Goal: Task Accomplishment & Management: Use online tool/utility

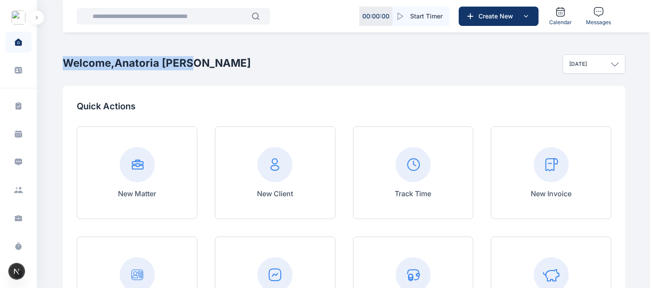
drag, startPoint x: 189, startPoint y: 64, endPoint x: 64, endPoint y: 59, distance: 125.1
click at [64, 59] on h2 "Welcome, Anatoria Eddie" at bounding box center [157, 63] width 188 height 14
copy h2 "Welcome, Anatoria Eddie"
click at [329, 108] on p "Quick Actions" at bounding box center [344, 106] width 535 height 12
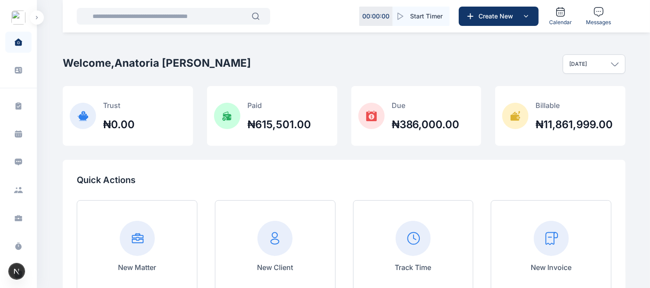
click at [11, 211] on span at bounding box center [18, 215] width 23 height 20
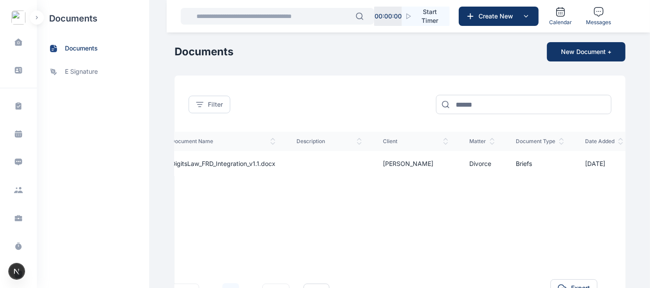
scroll to position [0, 71]
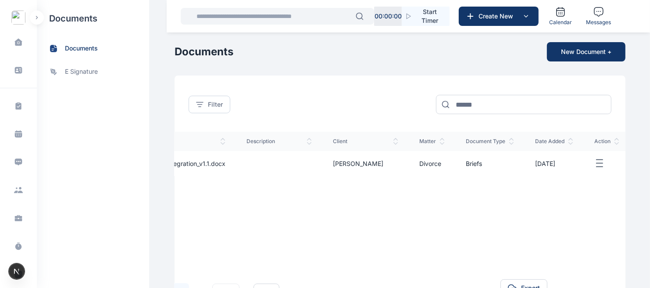
click at [596, 160] on line "button" at bounding box center [599, 160] width 6 height 0
click at [572, 217] on div "document name description client matter document type date added action DigitsL…" at bounding box center [366, 195] width 526 height 127
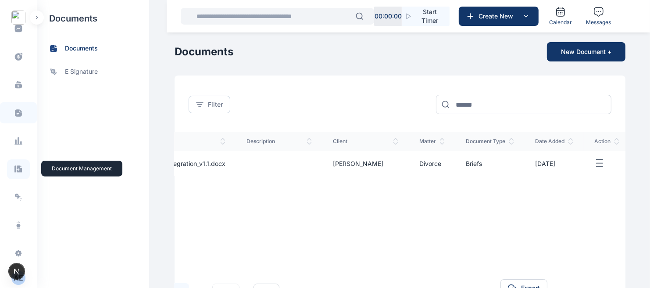
click at [16, 168] on icon at bounding box center [17, 168] width 7 height 7
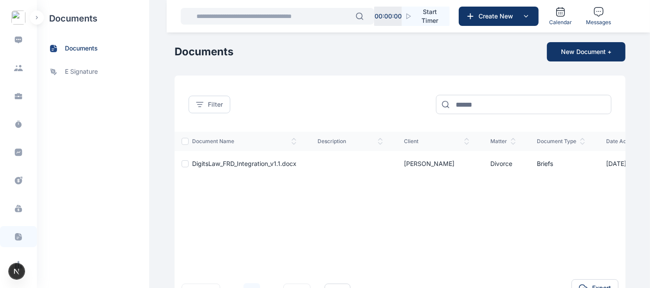
scroll to position [132, 0]
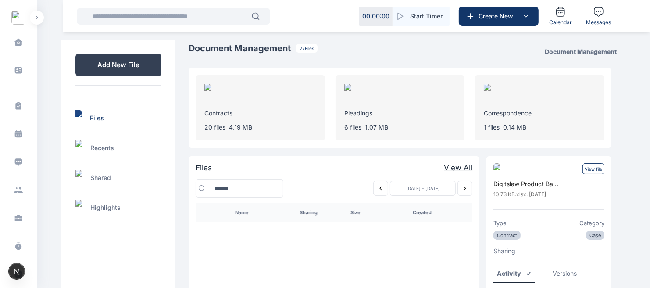
click at [594, 165] on p "View file" at bounding box center [593, 168] width 22 height 11
click at [589, 168] on p "View file" at bounding box center [593, 168] width 22 height 11
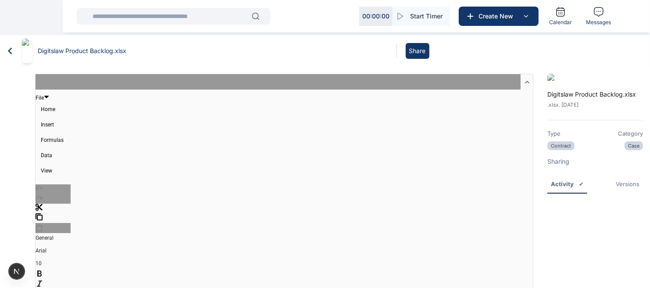
type textarea "******"
click at [415, 45] on button "Share" at bounding box center [418, 51] width 24 height 16
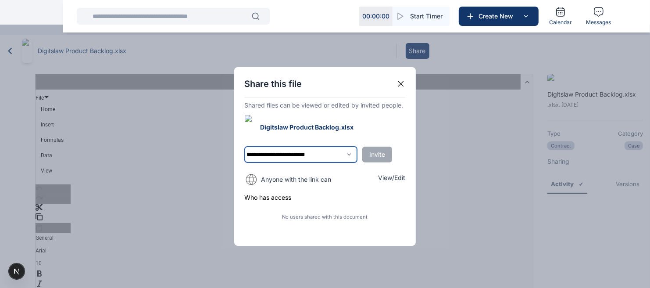
click at [339, 150] on select "**********" at bounding box center [301, 154] width 113 height 16
click at [350, 146] on select "**********" at bounding box center [301, 154] width 113 height 16
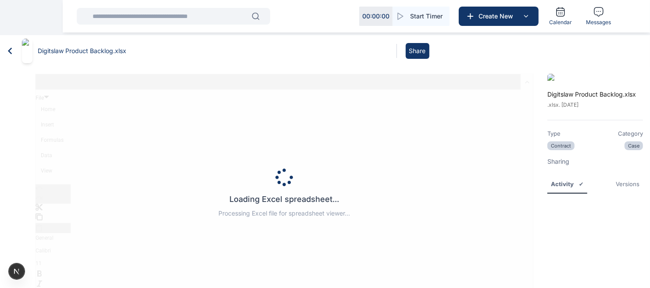
type textarea "******"
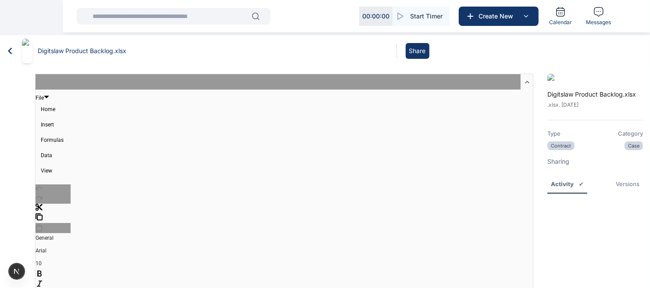
click at [7, 46] on icon at bounding box center [10, 50] width 13 height 13
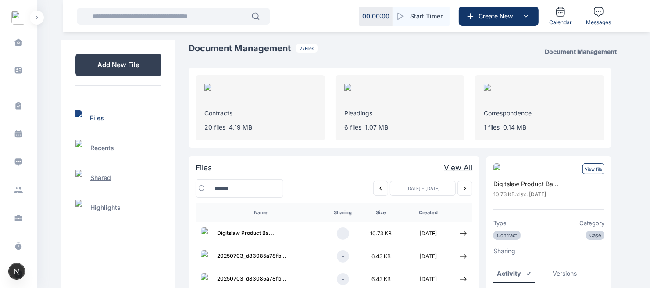
click at [97, 173] on p "Shared" at bounding box center [100, 177] width 21 height 9
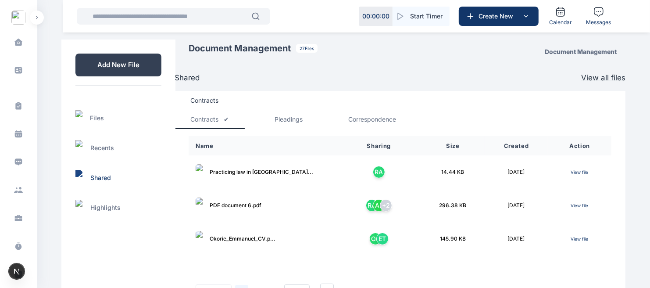
scroll to position [24, 0]
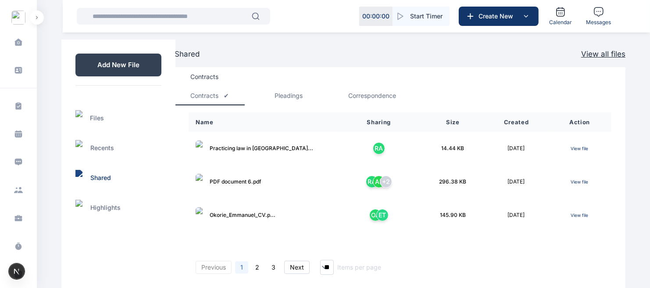
click at [290, 97] on div "Pleadings" at bounding box center [289, 95] width 28 height 9
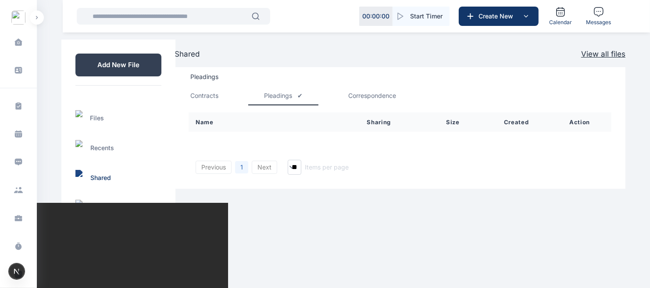
scroll to position [0, 0]
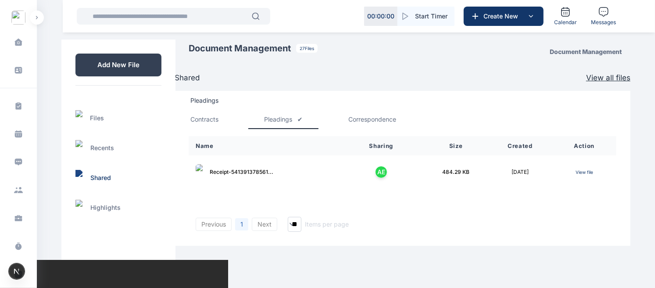
click at [381, 121] on div "Correspondence" at bounding box center [372, 119] width 48 height 9
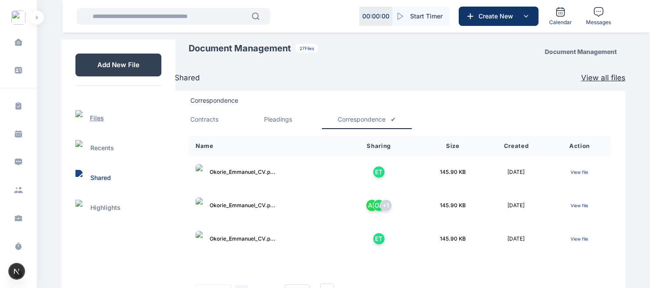
click at [93, 114] on p "Files" at bounding box center [97, 118] width 14 height 9
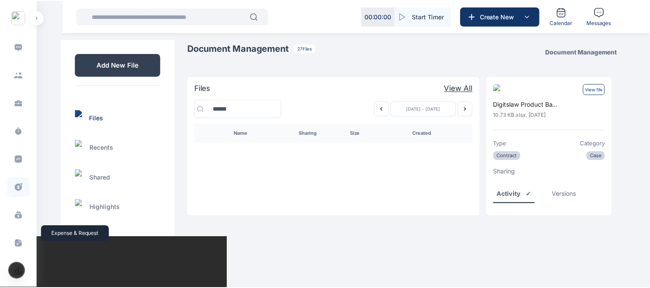
scroll to position [116, 0]
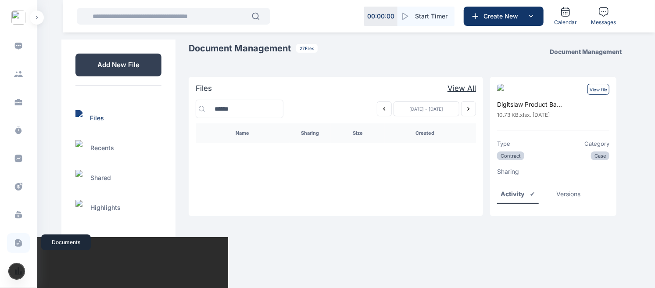
click at [15, 242] on icon at bounding box center [18, 242] width 7 height 7
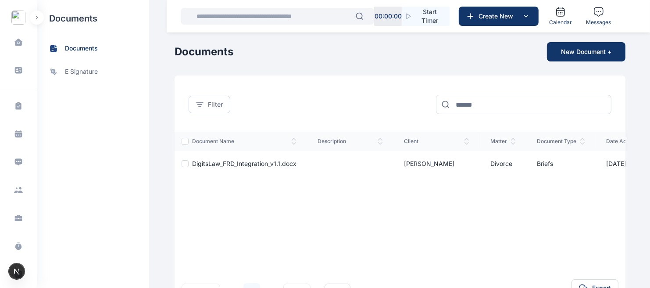
click at [621, 82] on div "Filter document name description client matter document type date added action …" at bounding box center [400, 198] width 451 height 246
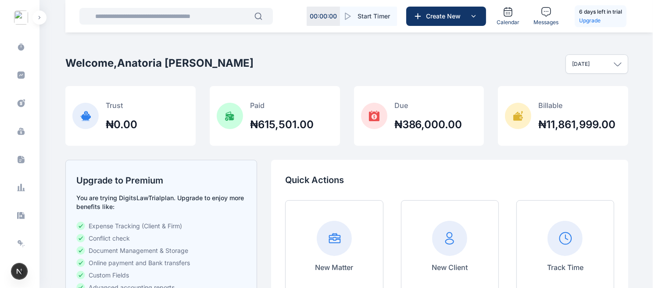
scroll to position [246, 0]
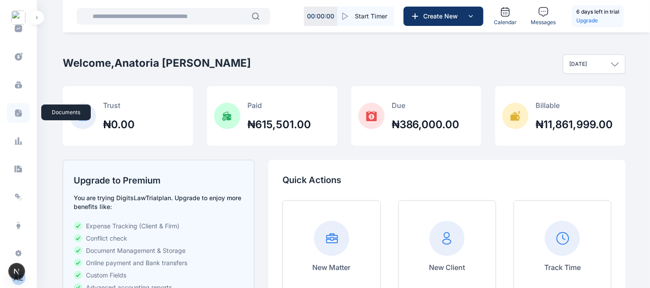
click at [22, 118] on span at bounding box center [18, 113] width 23 height 20
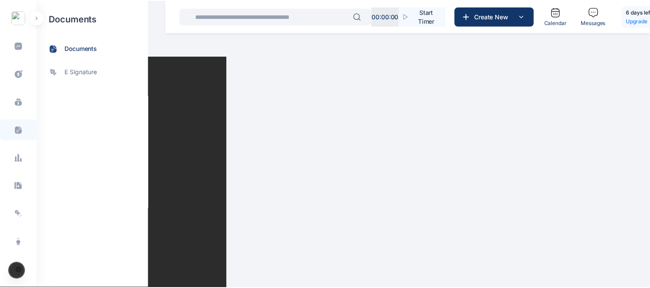
scroll to position [246, 0]
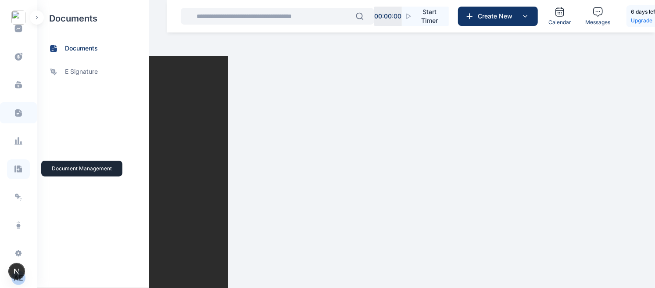
click at [18, 169] on icon at bounding box center [17, 168] width 7 height 7
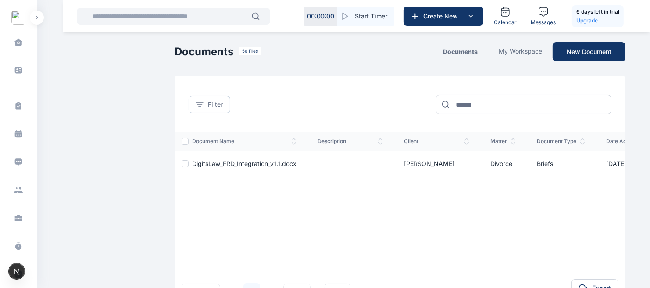
click at [514, 49] on div "My Workspace" at bounding box center [520, 51] width 43 height 9
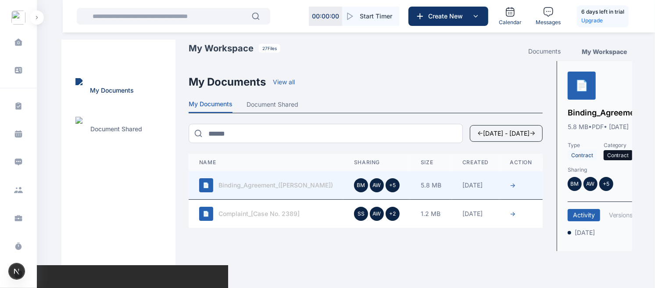
click at [275, 103] on button "Document Shared" at bounding box center [272, 106] width 52 height 13
click at [274, 105] on button "Document Shared" at bounding box center [272, 106] width 52 height 13
click at [125, 125] on p "Document Shared" at bounding box center [116, 129] width 52 height 9
